Goal: Task Accomplishment & Management: Complete application form

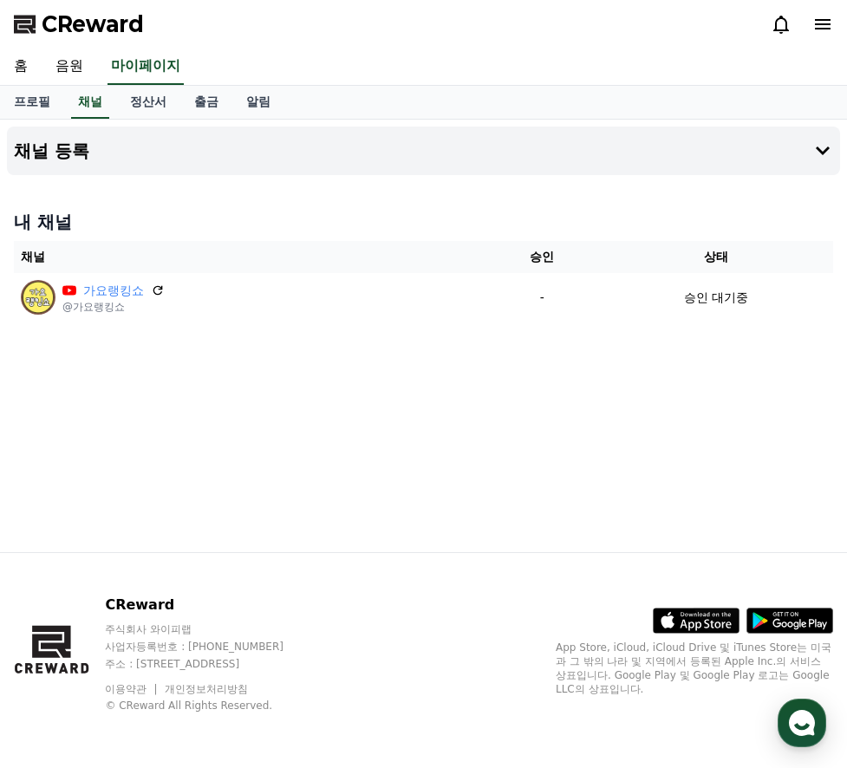
click at [101, 18] on span "CReward" at bounding box center [93, 24] width 102 height 28
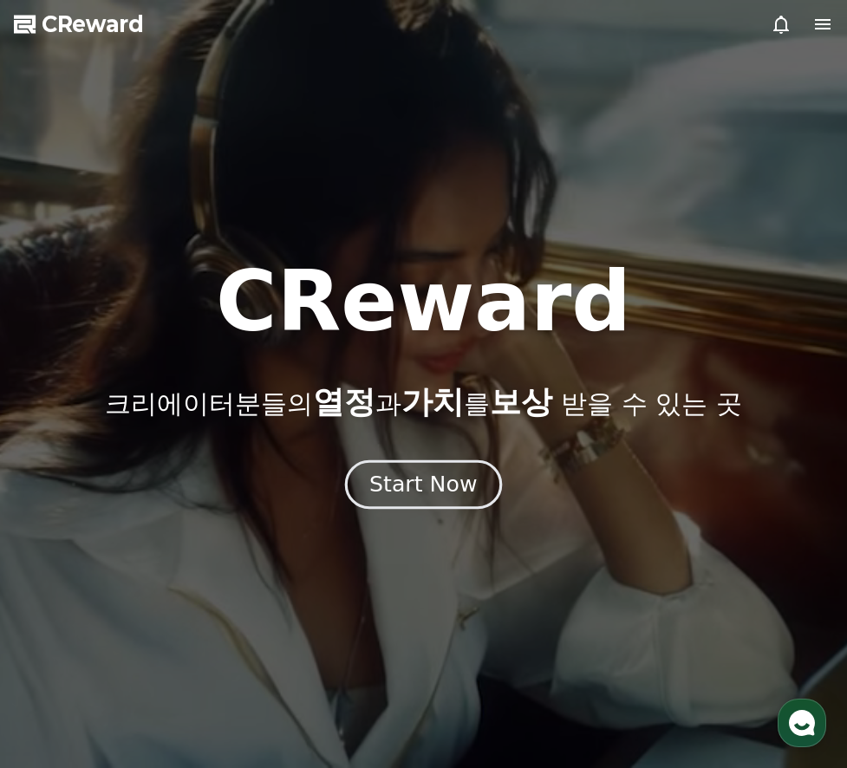
click at [384, 486] on div "Start Now" at bounding box center [423, 484] width 108 height 29
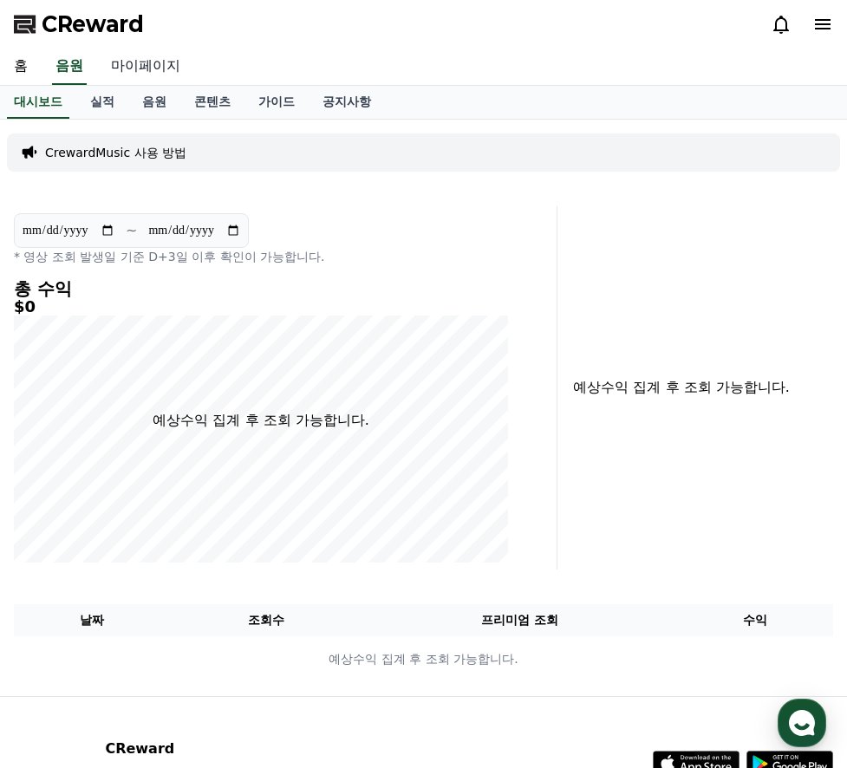
click at [141, 59] on link "마이페이지" at bounding box center [145, 67] width 97 height 36
select select "**********"
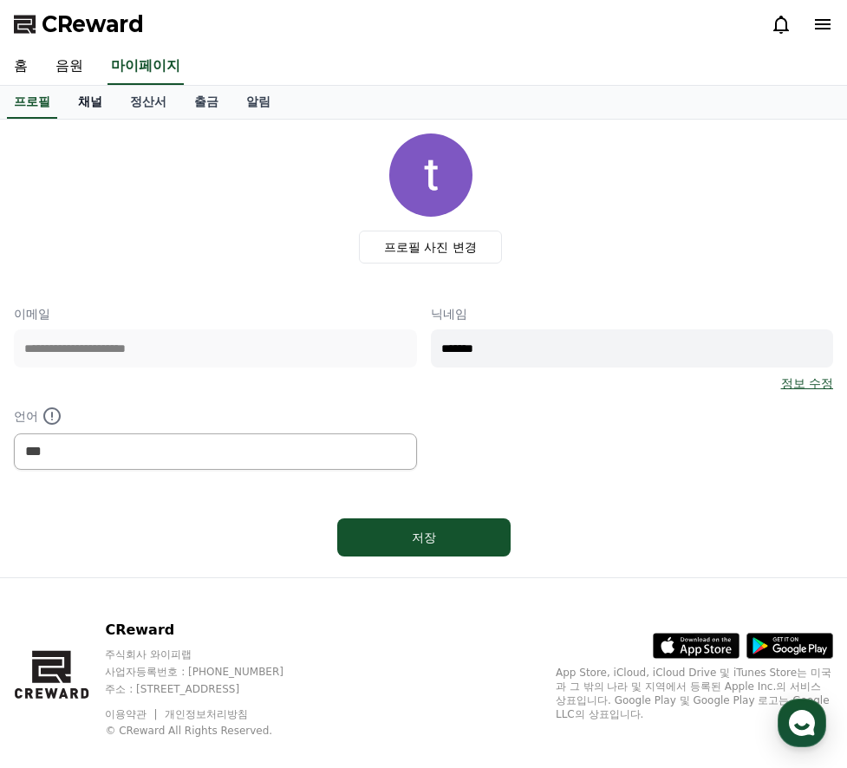
click at [101, 93] on link "채널" at bounding box center [90, 102] width 52 height 33
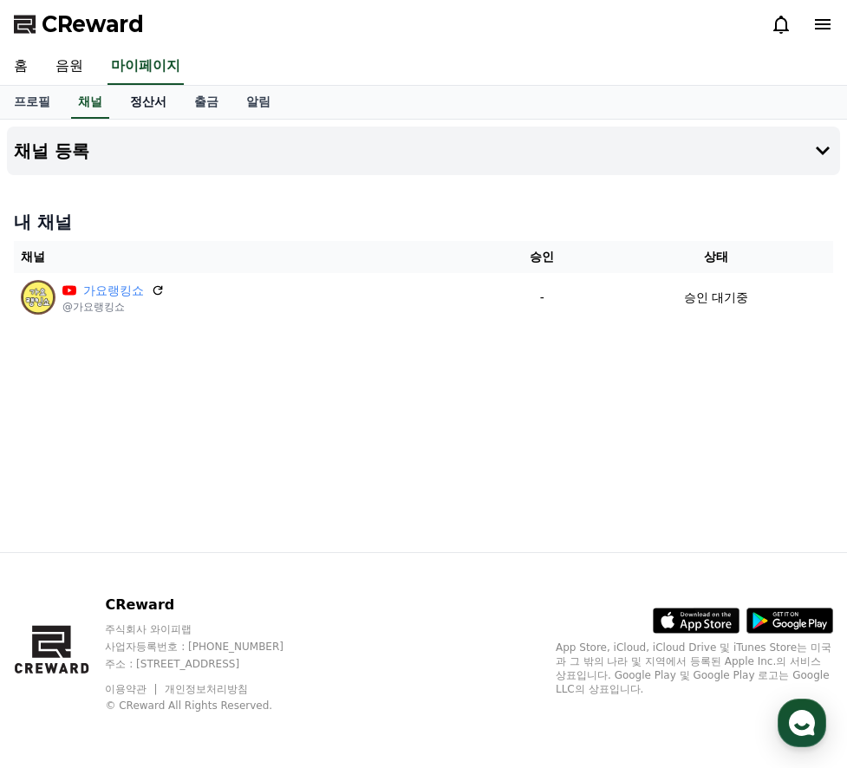
click at [149, 93] on link "정산서" at bounding box center [148, 102] width 64 height 33
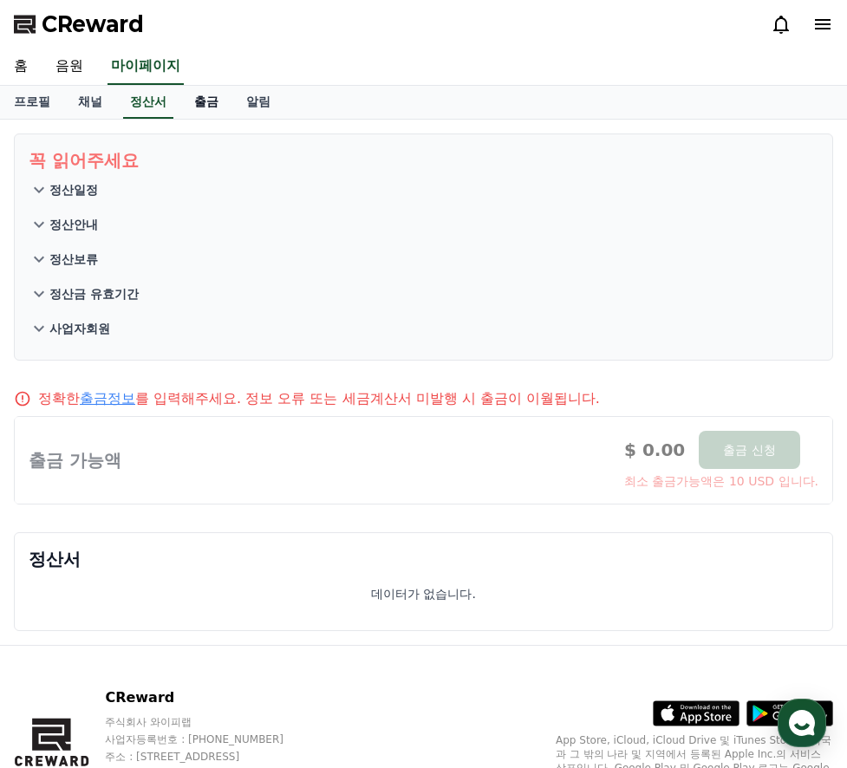
click at [200, 101] on link "출금" at bounding box center [206, 102] width 52 height 33
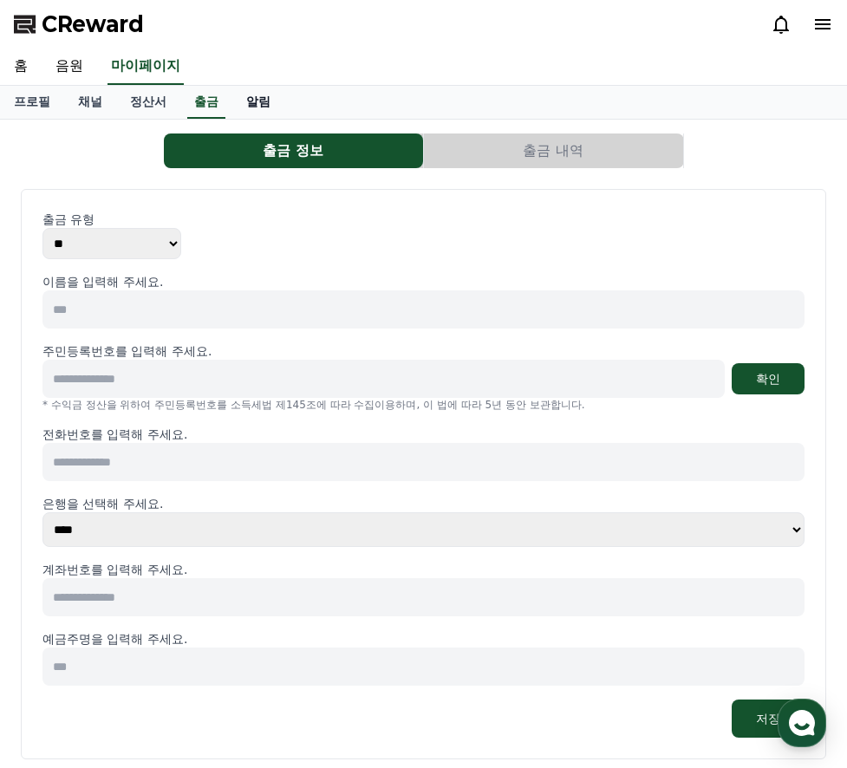
click at [247, 104] on link "알림" at bounding box center [258, 102] width 52 height 33
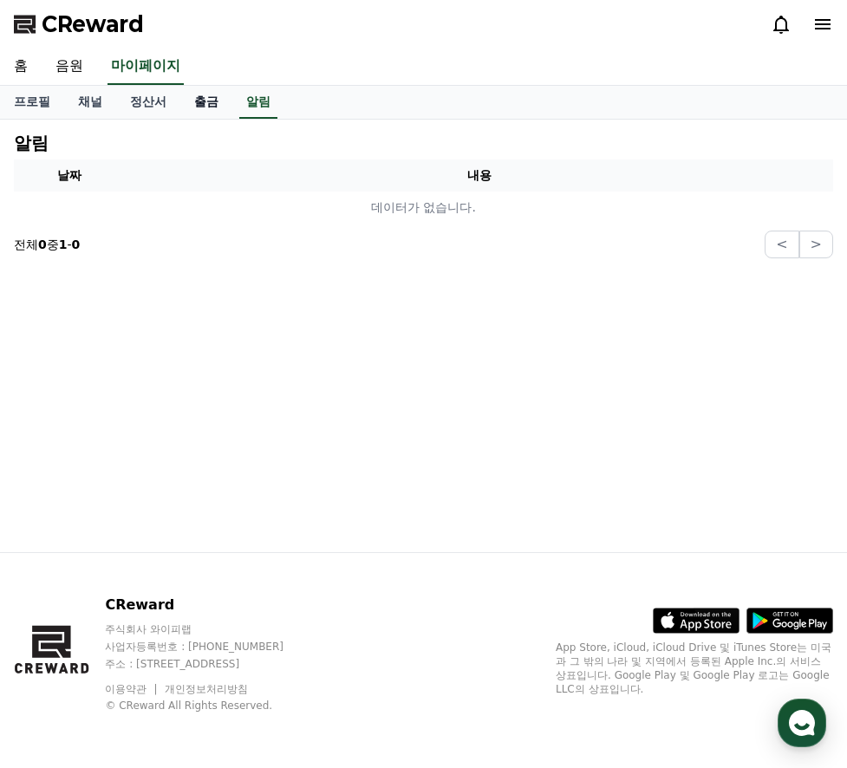
click at [206, 114] on link "출금" at bounding box center [206, 102] width 52 height 33
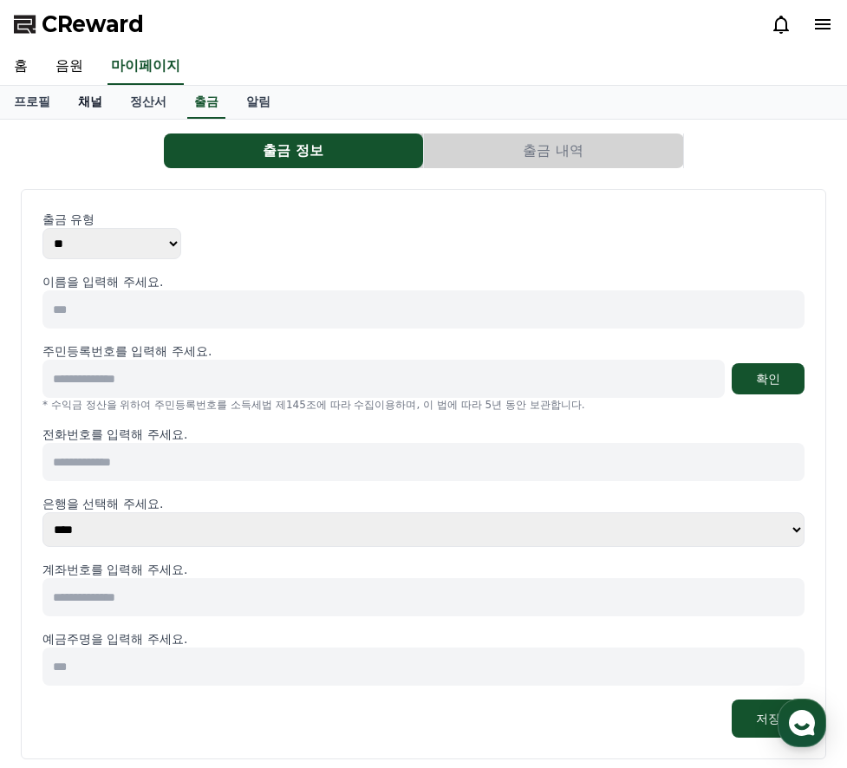
click at [89, 114] on link "채널" at bounding box center [90, 102] width 52 height 33
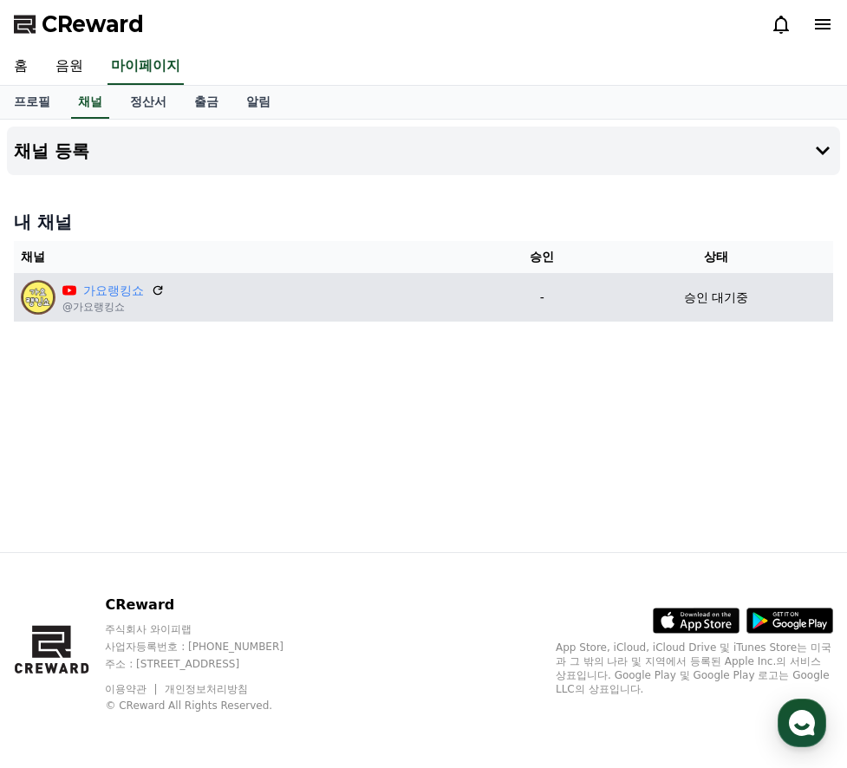
click at [86, 309] on p "@가요랭킹쇼" at bounding box center [113, 307] width 102 height 14
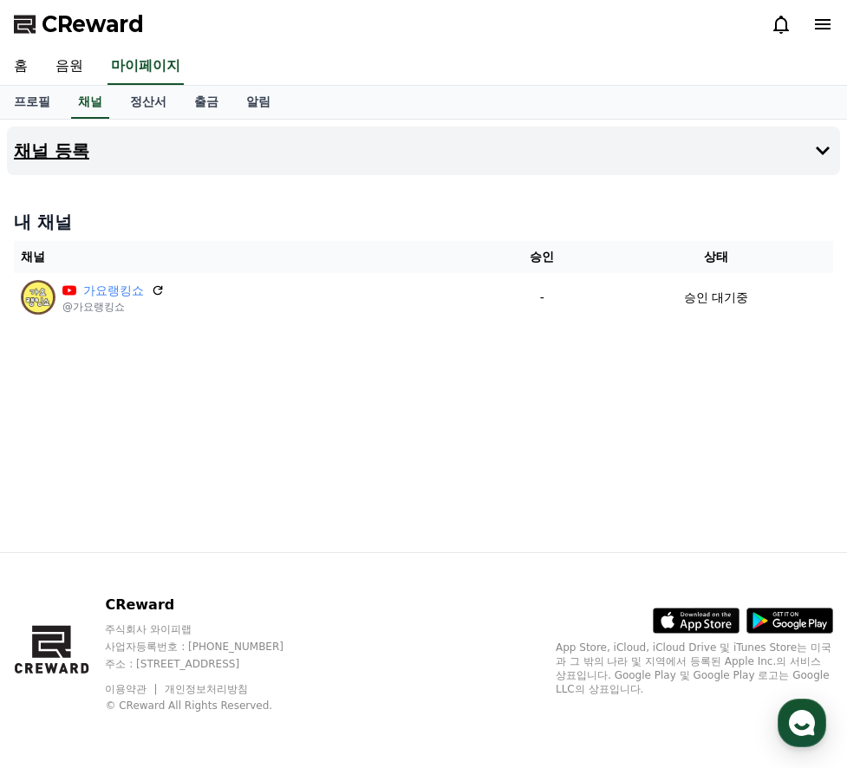
click at [38, 141] on h4 "채널 등록" at bounding box center [51, 150] width 75 height 19
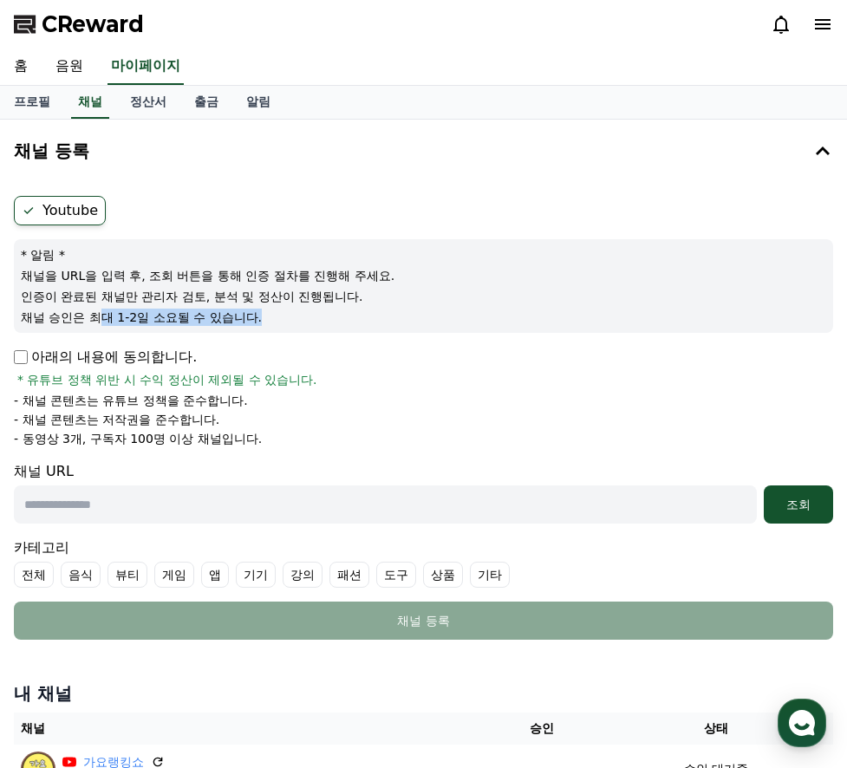
drag, startPoint x: 97, startPoint y: 309, endPoint x: 367, endPoint y: 324, distance: 270.0
click at [367, 324] on p "채널 승인은 최대 1-2일 소요될 수 있습니다." at bounding box center [423, 317] width 805 height 17
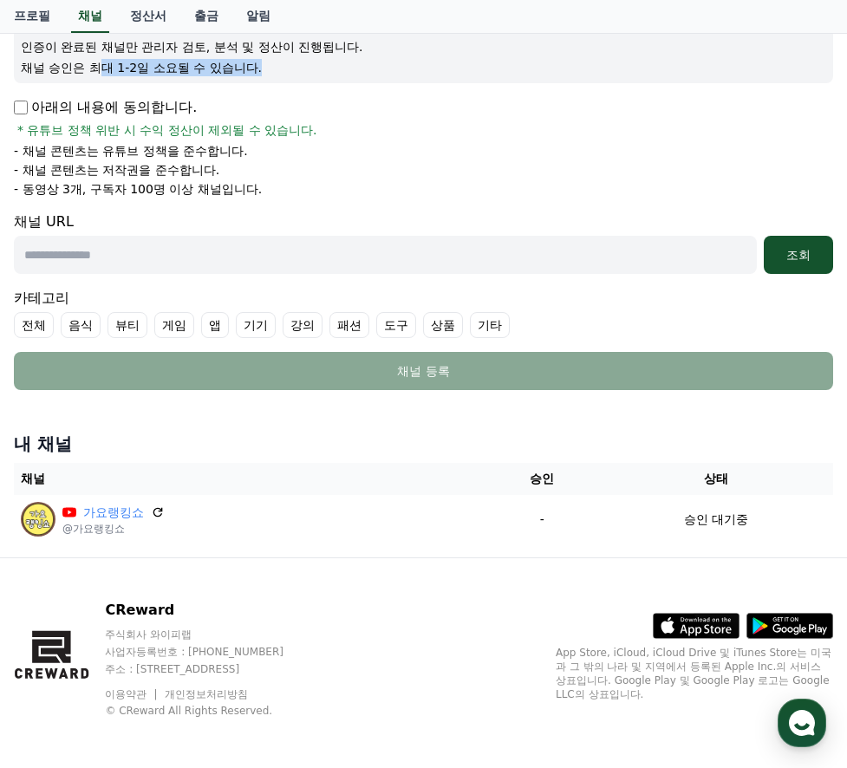
scroll to position [255, 0]
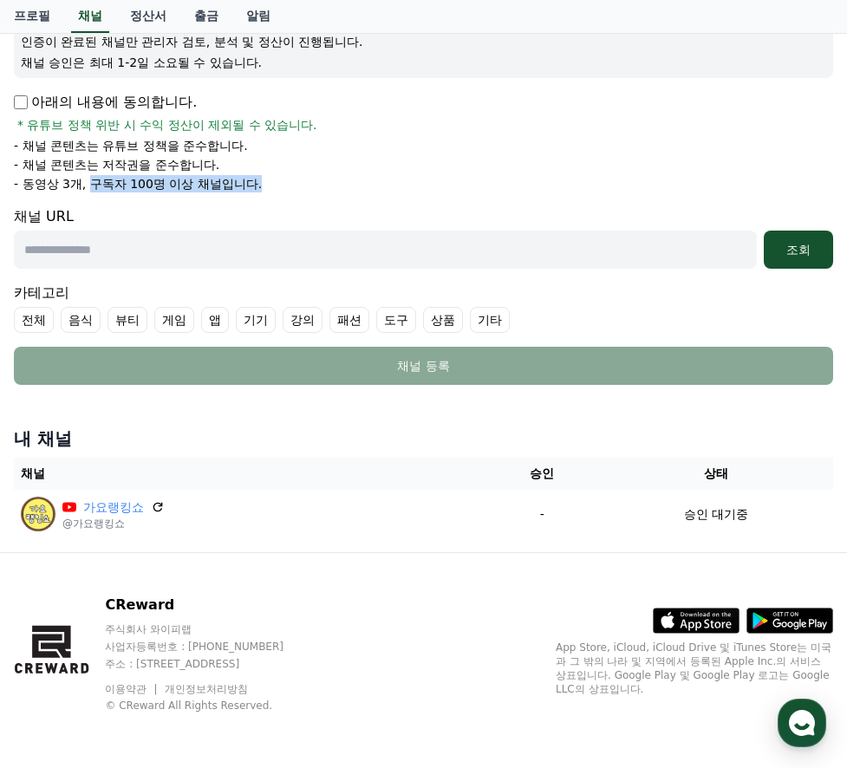
drag, startPoint x: 88, startPoint y: 186, endPoint x: 326, endPoint y: 194, distance: 237.7
click at [326, 194] on form "Youtube * 알림 * 채널을 URL을 입력 후, 조회 버튼을 통해 인증 절차를 진행해 주세요. 인증이 완료된 채널만 관리자 검토, 분석 …" at bounding box center [423, 163] width 819 height 444
click at [326, 177] on li "- 동영상 3개, 구독자 100명 이상 채널입니다." at bounding box center [423, 183] width 819 height 17
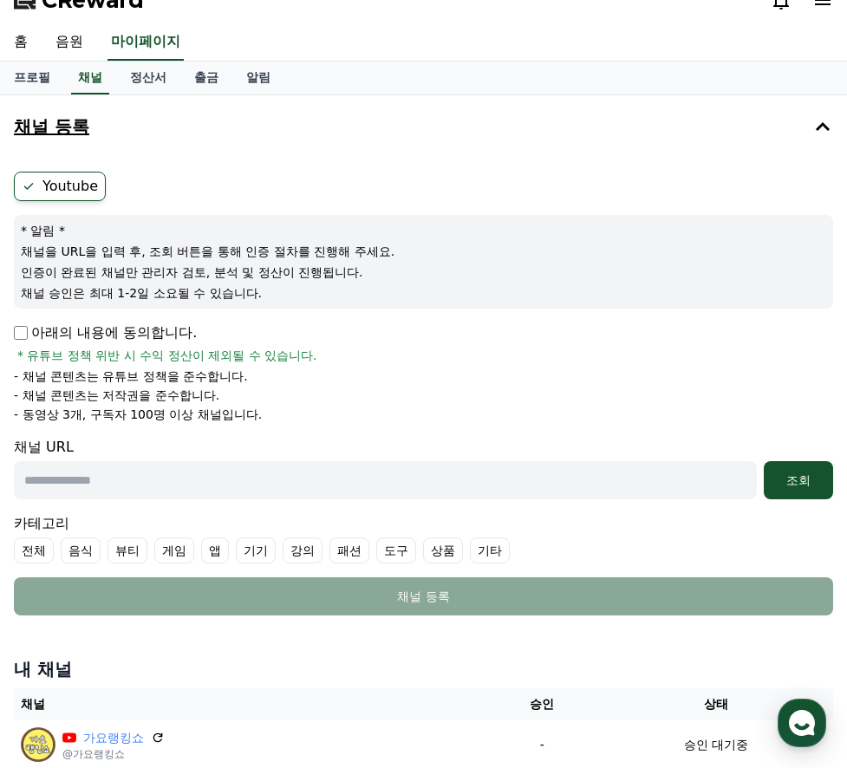
scroll to position [0, 0]
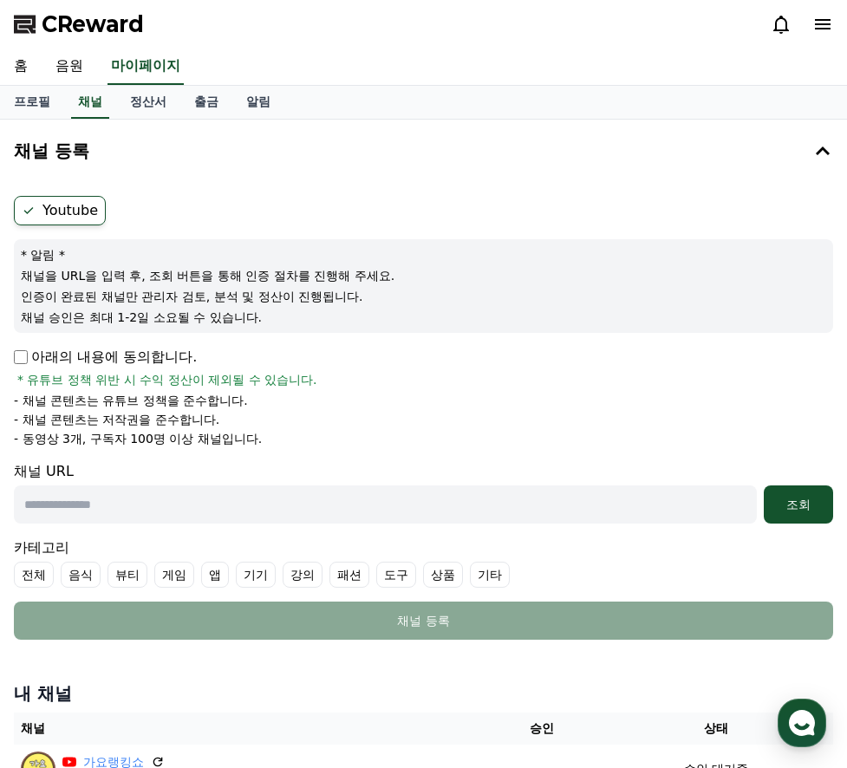
click at [833, 23] on div "CReward" at bounding box center [423, 24] width 847 height 49
click at [816, 32] on icon at bounding box center [822, 24] width 21 height 21
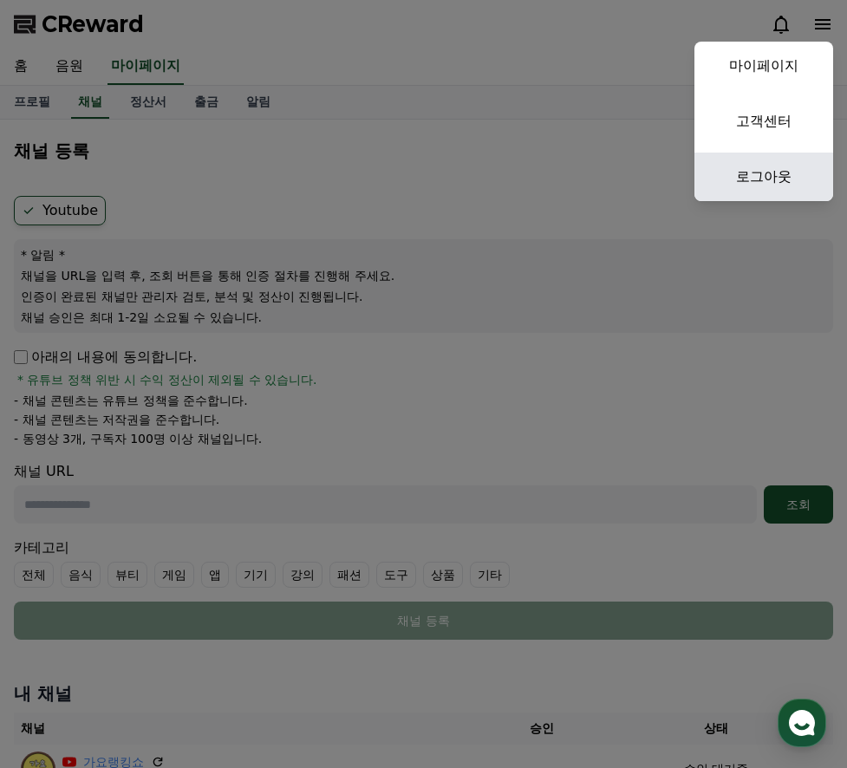
click at [773, 177] on link "로그아웃" at bounding box center [763, 177] width 139 height 49
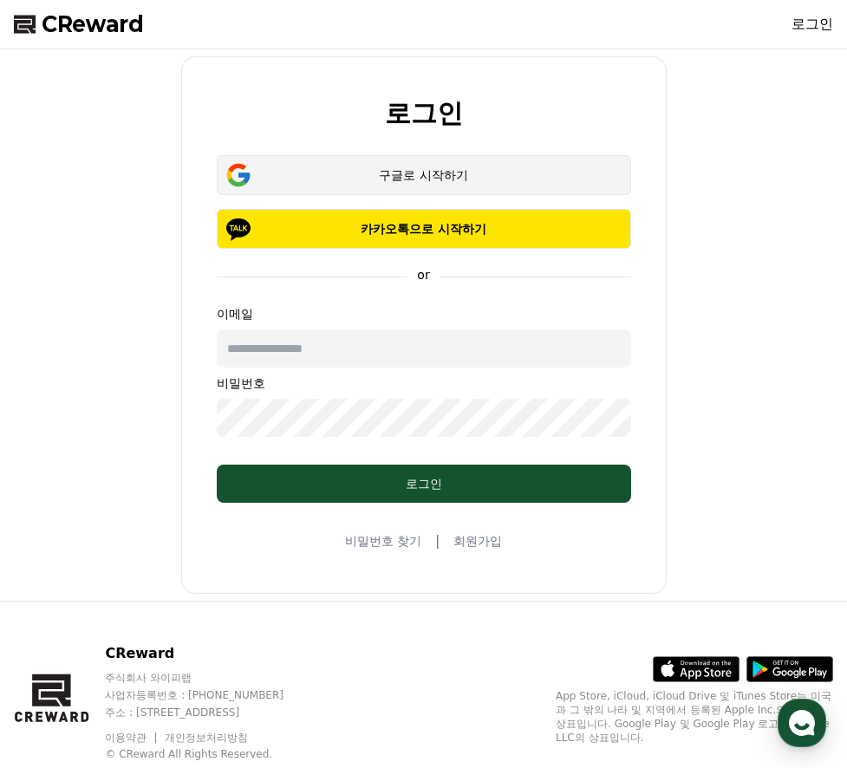
click at [450, 183] on div "구글로 시작하기" at bounding box center [424, 174] width 364 height 17
